Goal: Ask a question: Seek information or help from site administrators or community

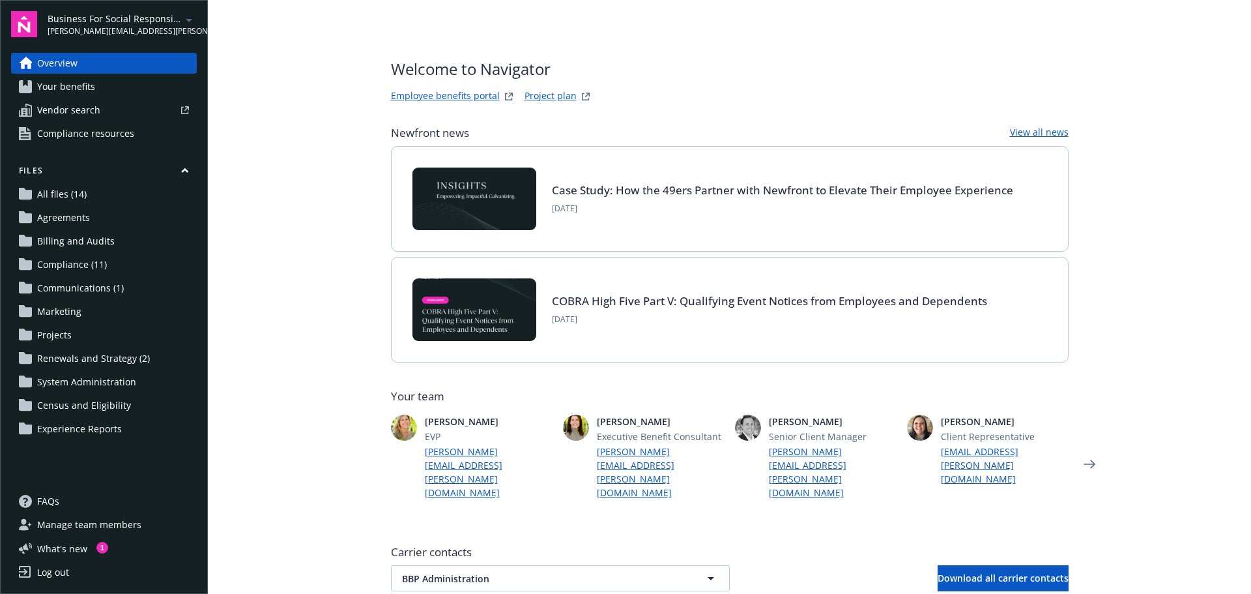
scroll to position [391, 0]
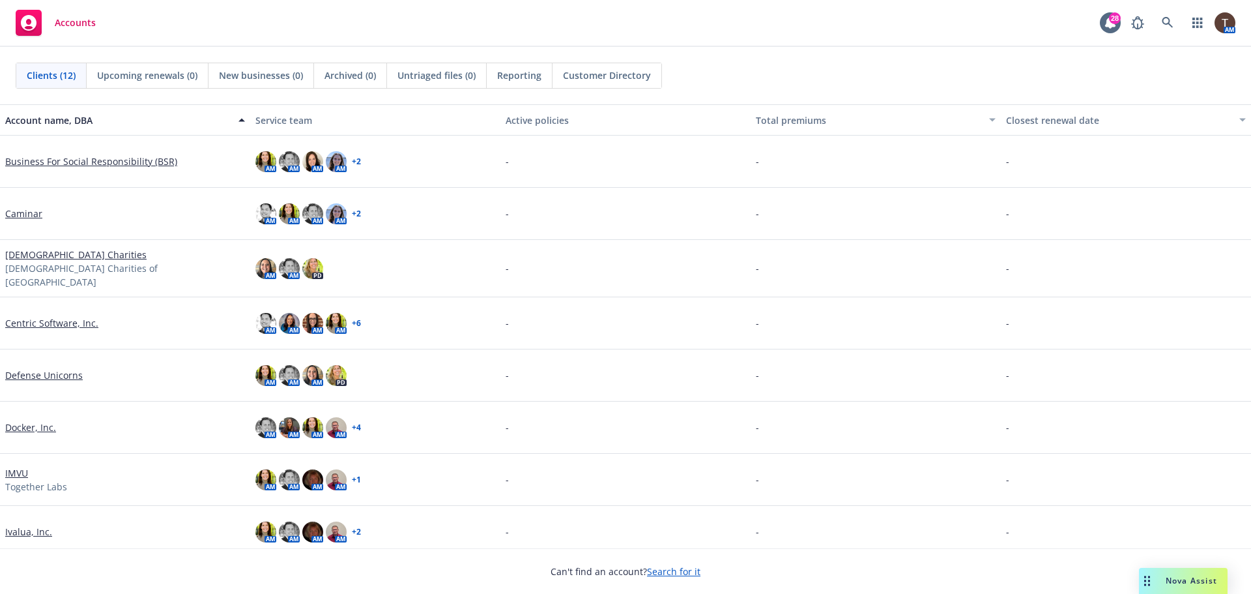
click at [39, 370] on link "Defense Unicorns" at bounding box center [44, 375] width 78 height 14
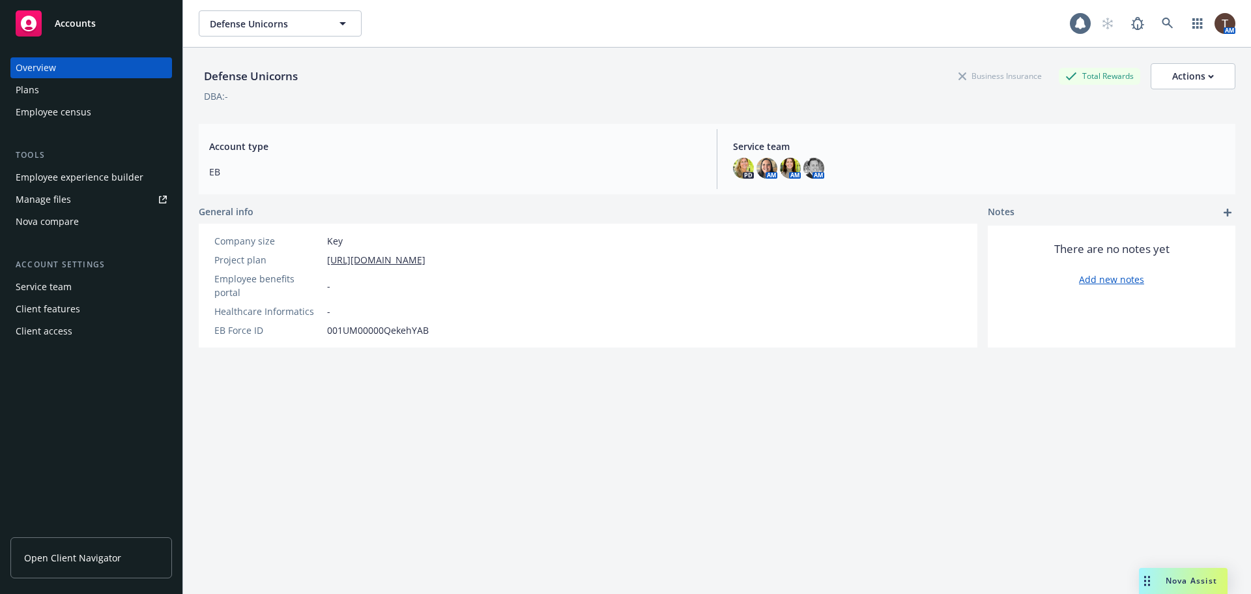
click at [84, 171] on div "Employee experience builder" at bounding box center [80, 177] width 128 height 21
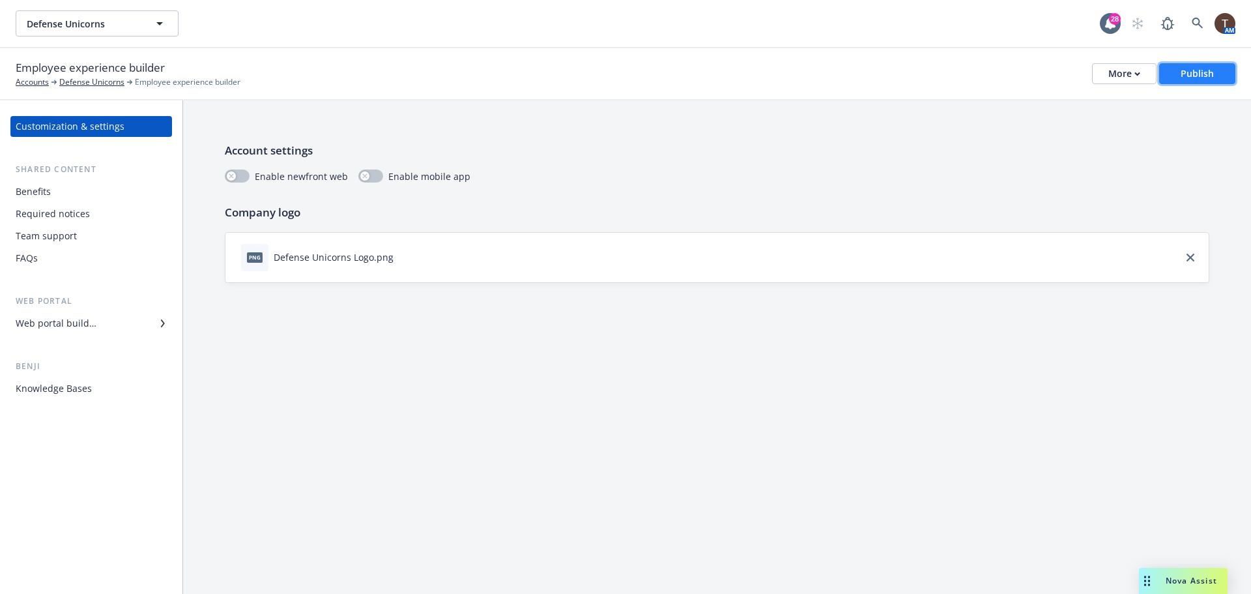
click at [1178, 73] on button "Publish" at bounding box center [1197, 73] width 76 height 21
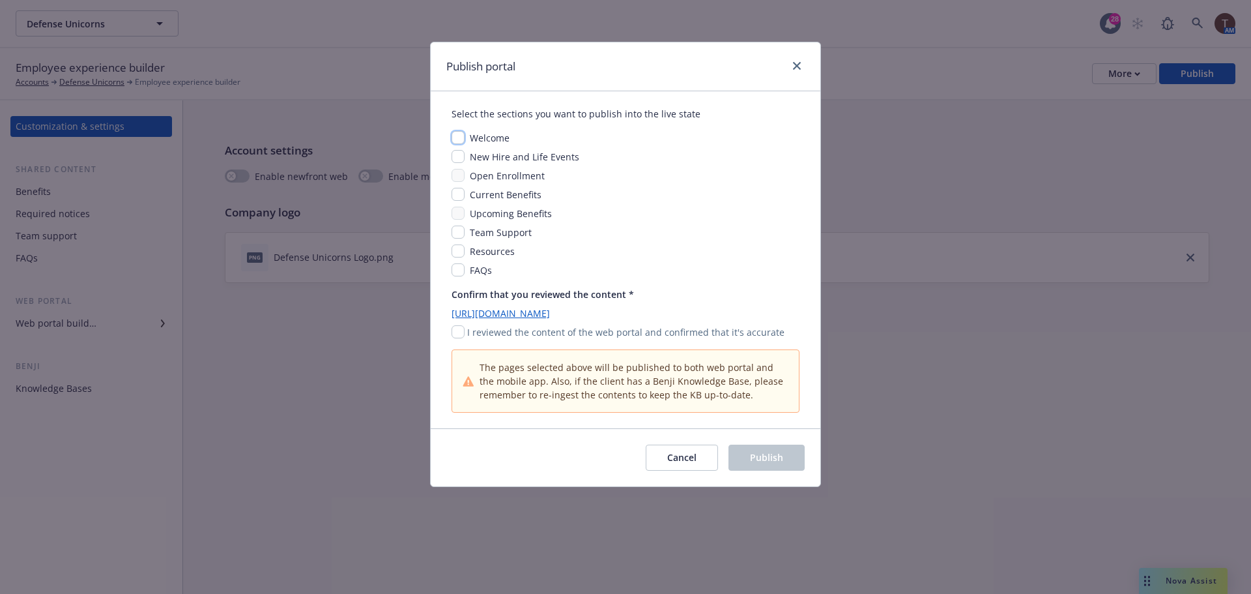
click at [460, 138] on input "checkbox" at bounding box center [458, 137] width 13 height 13
checkbox input "true"
click at [459, 154] on input "checkbox" at bounding box center [458, 156] width 13 height 13
checkbox input "true"
click at [461, 194] on input "checkbox" at bounding box center [458, 194] width 13 height 13
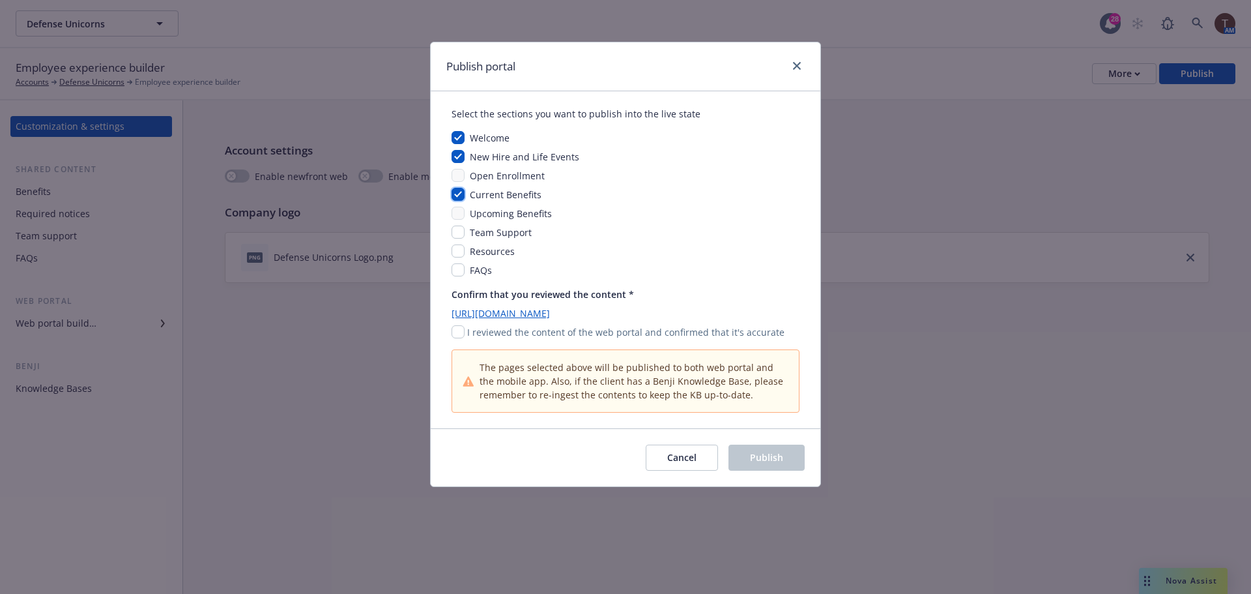
checkbox input "true"
click at [461, 229] on input "checkbox" at bounding box center [458, 231] width 13 height 13
checkbox input "true"
click at [460, 250] on input "checkbox" at bounding box center [458, 250] width 13 height 13
checkbox input "true"
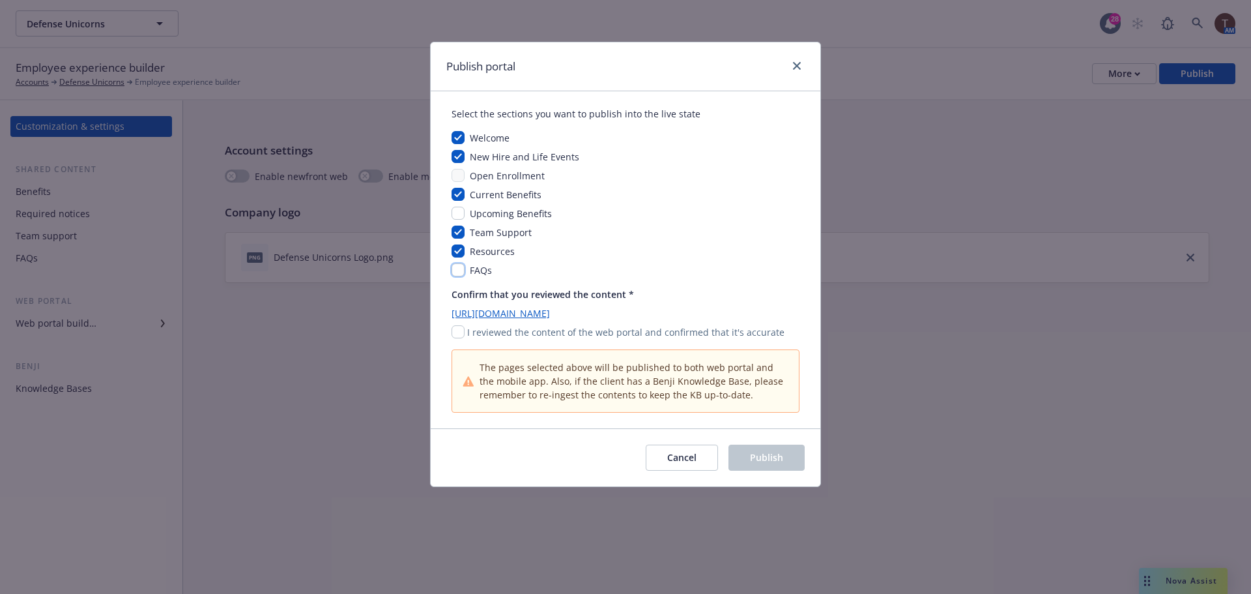
click at [460, 271] on input "checkbox" at bounding box center [458, 269] width 13 height 13
checkbox input "true"
click at [456, 328] on input "checkbox" at bounding box center [458, 331] width 13 height 13
checkbox input "true"
click at [756, 462] on span "Publish" at bounding box center [766, 457] width 33 height 12
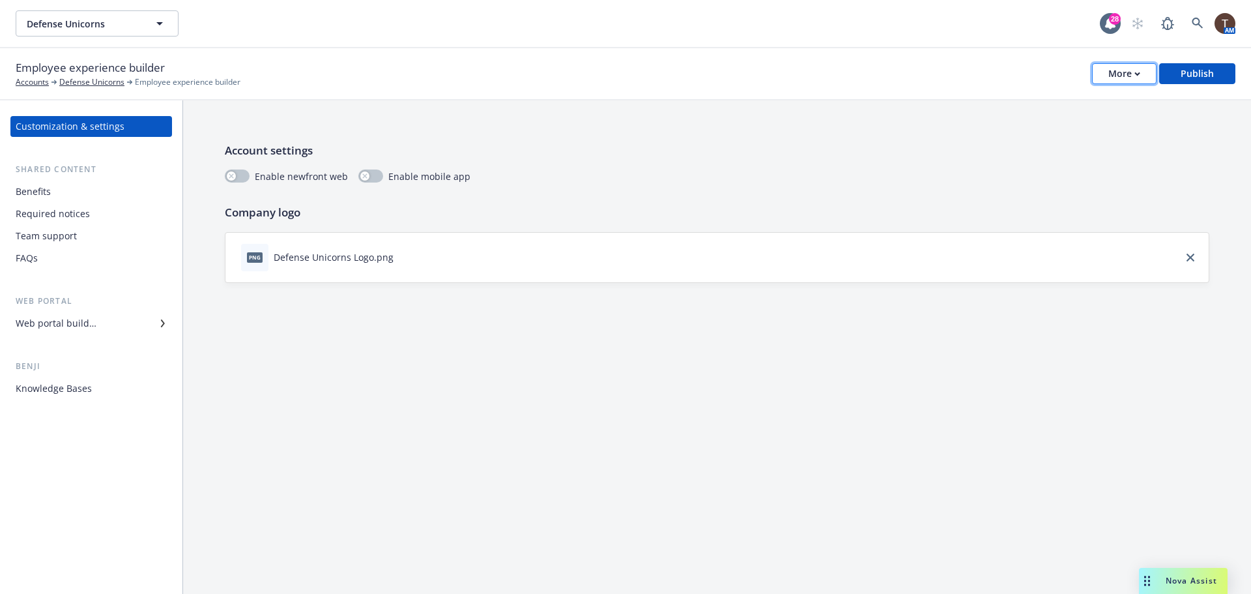
click at [1123, 72] on div "More" at bounding box center [1125, 74] width 32 height 20
click at [1089, 124] on link "Copy portal link" at bounding box center [1060, 129] width 193 height 26
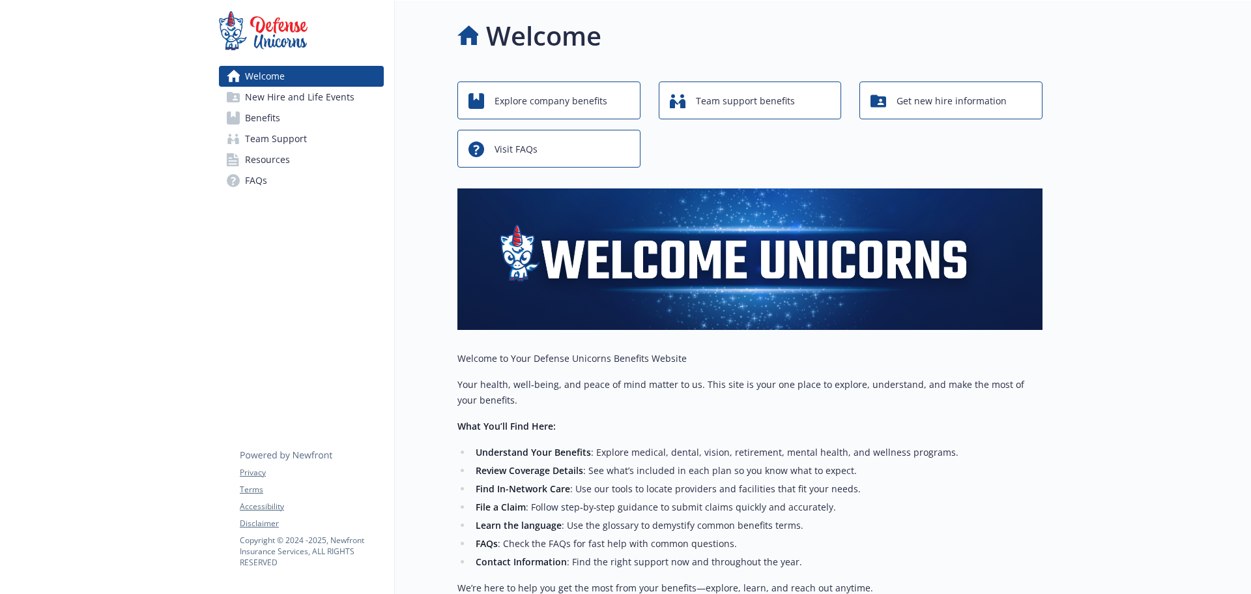
click at [1088, 130] on div at bounding box center [1147, 432] width 209 height 862
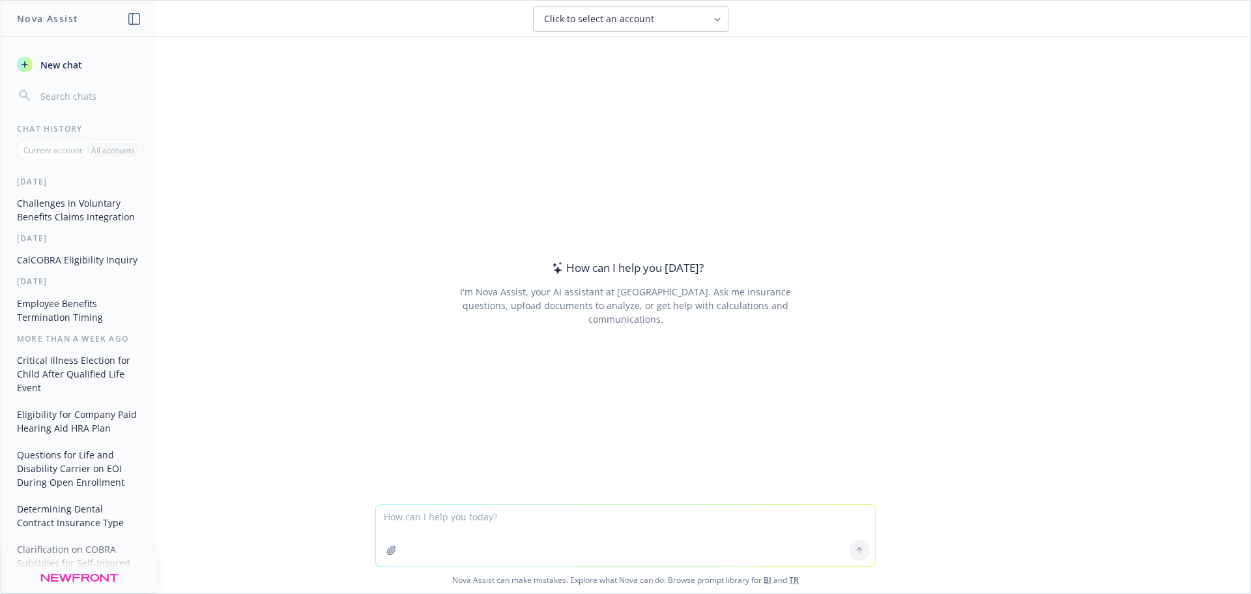
click at [495, 517] on textarea at bounding box center [625, 534] width 499 height 61
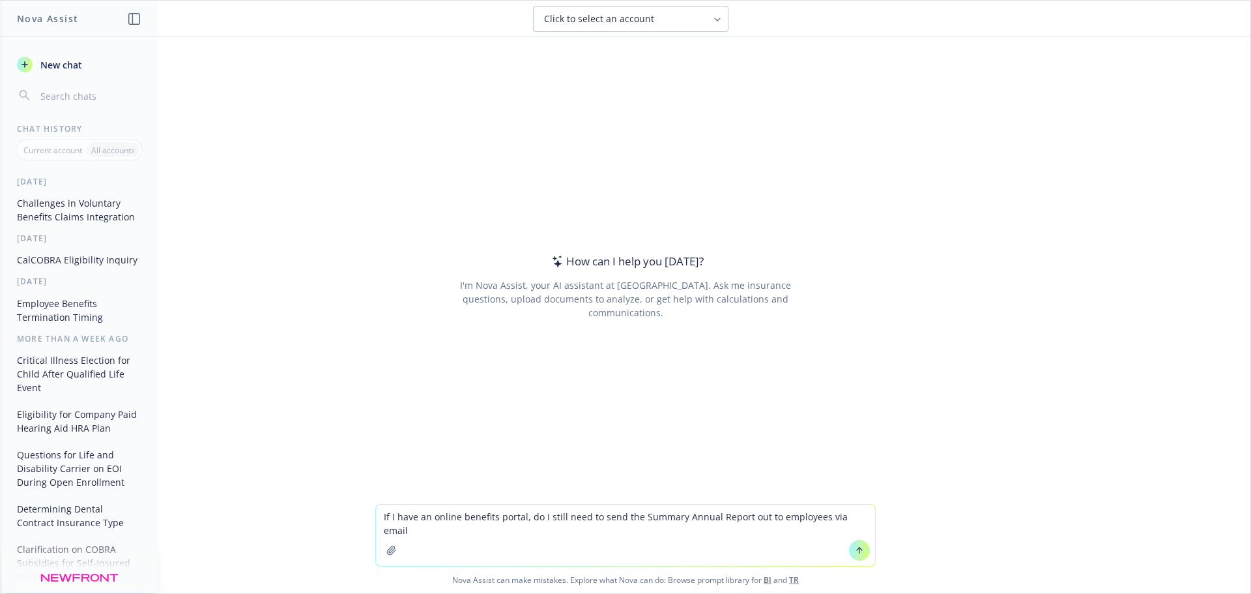
type textarea "If I have an online benefits portal, do I still need to send the Summary Annual…"
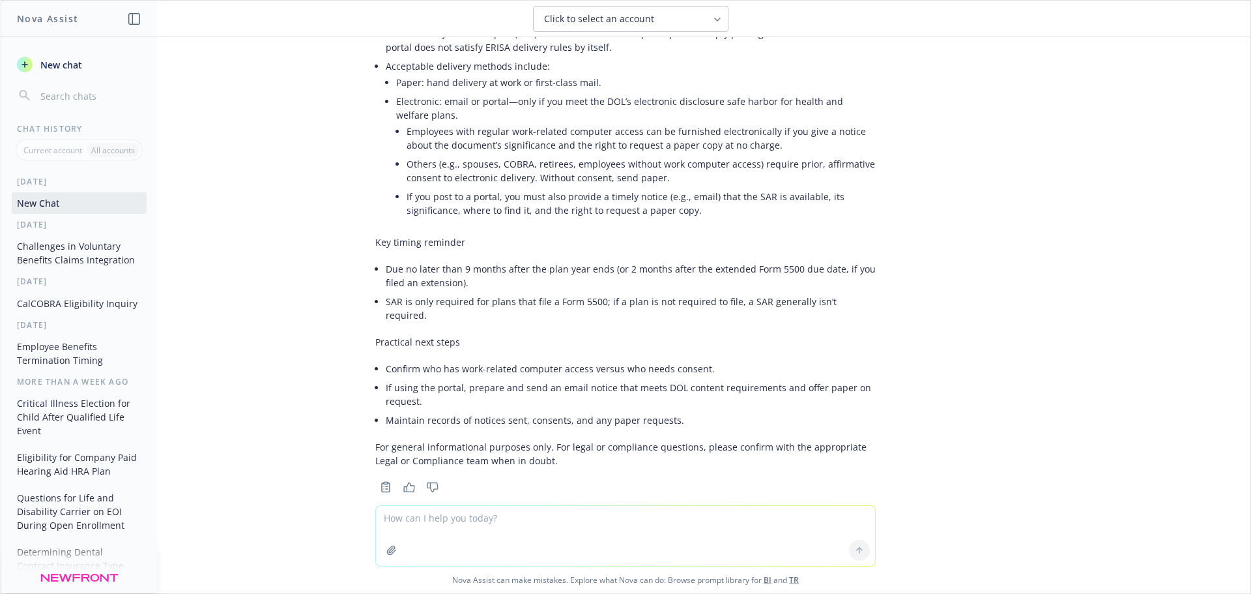
scroll to position [115, 0]
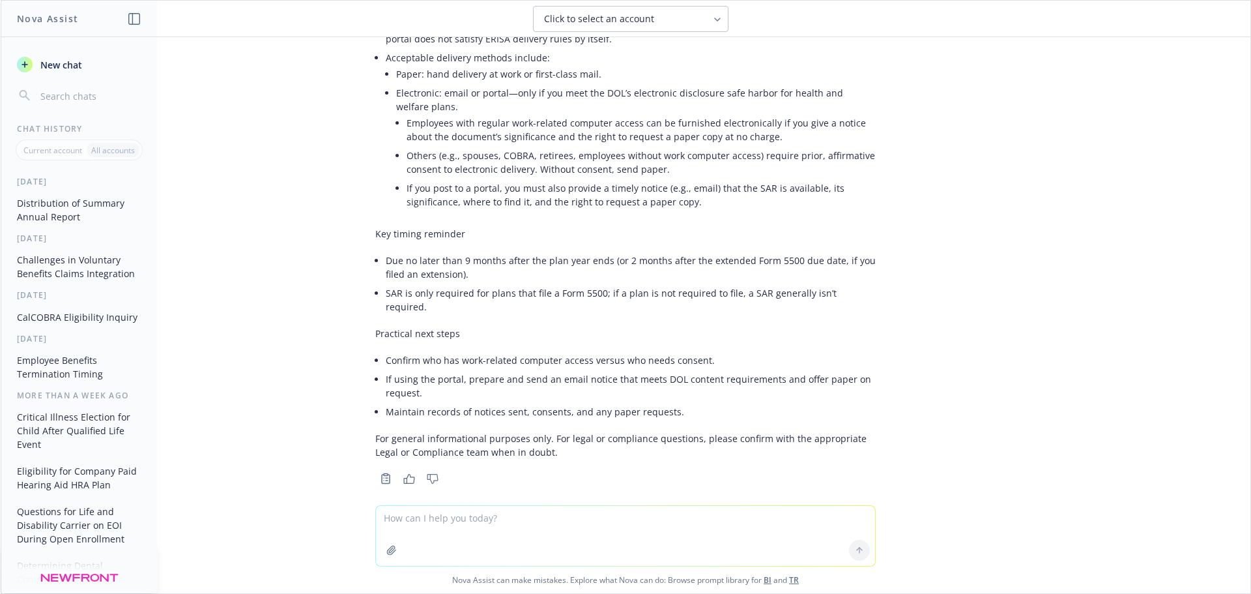
click at [457, 94] on li "Electronic: email or portal—only if you meet the DOL’s electronic disclosure sa…" at bounding box center [636, 148] width 480 height 130
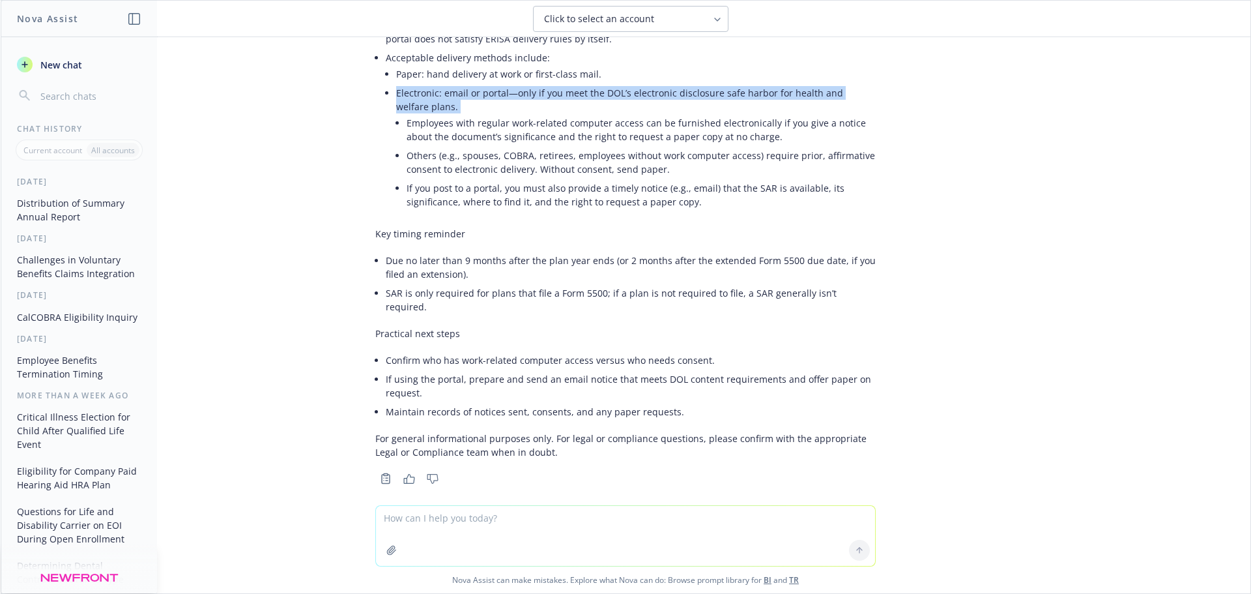
click at [457, 94] on li "Electronic: email or portal—only if you meet the DOL’s electronic disclosure sa…" at bounding box center [636, 148] width 480 height 130
click at [434, 100] on li "Electronic: email or portal—only if you meet the DOL’s electronic disclosure sa…" at bounding box center [636, 148] width 480 height 130
